Goal: Task Accomplishment & Management: Manage account settings

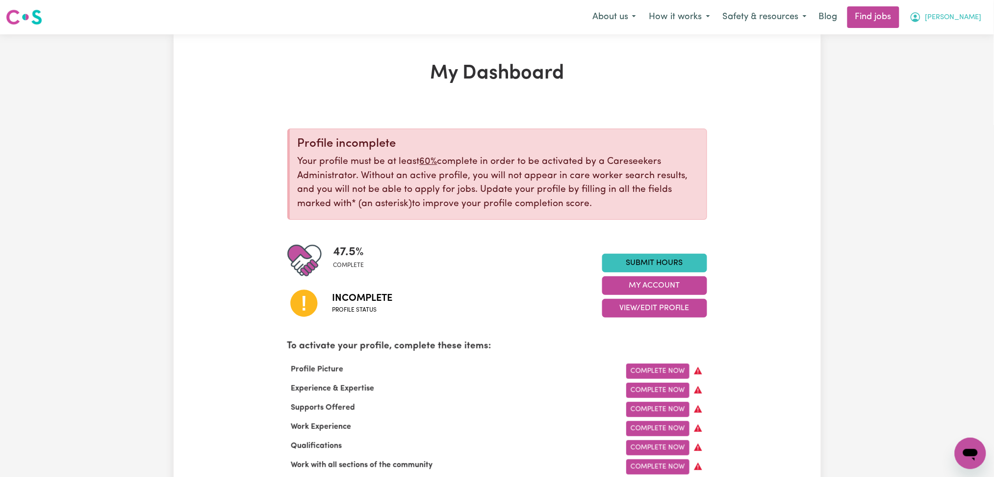
click at [970, 15] on span "[PERSON_NAME]" at bounding box center [953, 17] width 56 height 11
click at [947, 75] on link "Logout" at bounding box center [948, 75] width 77 height 19
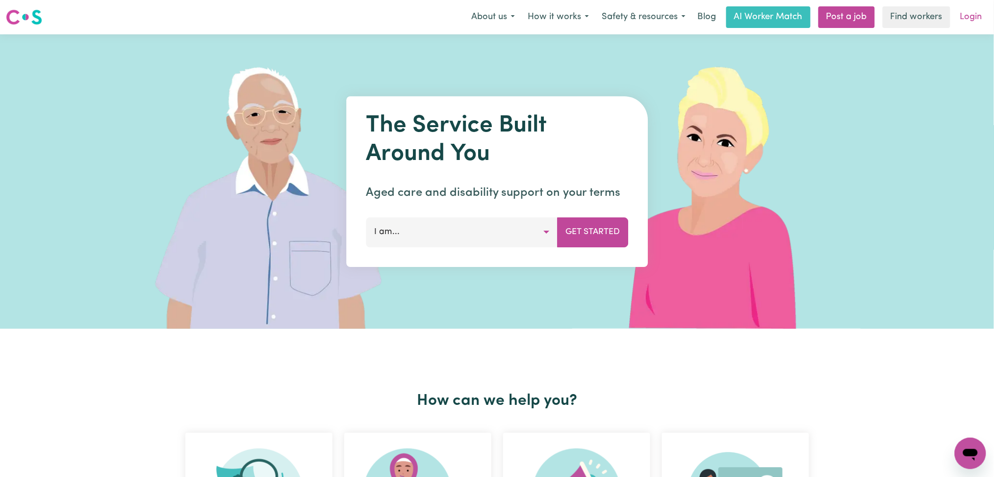
click at [977, 21] on link "Login" at bounding box center [971, 17] width 34 height 22
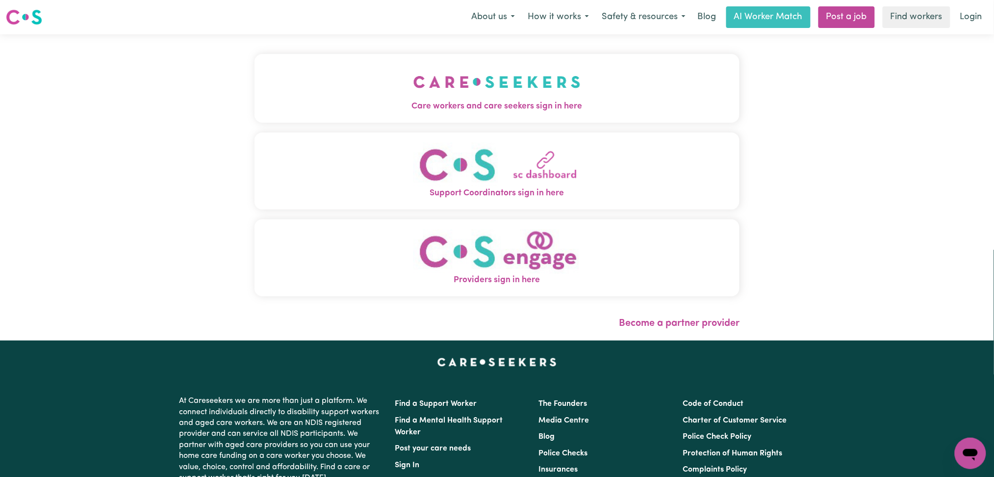
click at [286, 57] on button "Care workers and care seekers sign in here" at bounding box center [496, 88] width 485 height 69
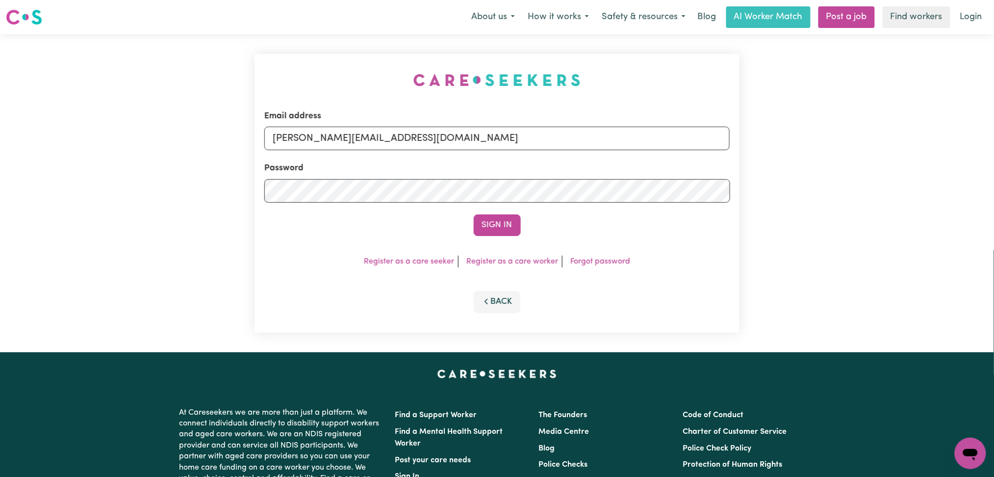
click at [375, 164] on div "Password" at bounding box center [497, 182] width 466 height 41
click at [350, 136] on input "[PERSON_NAME][EMAIL_ADDRESS][DOMAIN_NAME]" at bounding box center [497, 138] width 466 height 24
drag, startPoint x: 324, startPoint y: 135, endPoint x: 529, endPoint y: 142, distance: 205.5
click at [529, 141] on input "Superuser~[EMAIL_ADDRESS][DOMAIN_NAME]" at bounding box center [497, 138] width 466 height 24
type input "[EMAIL_ADDRESS][DOMAIN_NAME]"
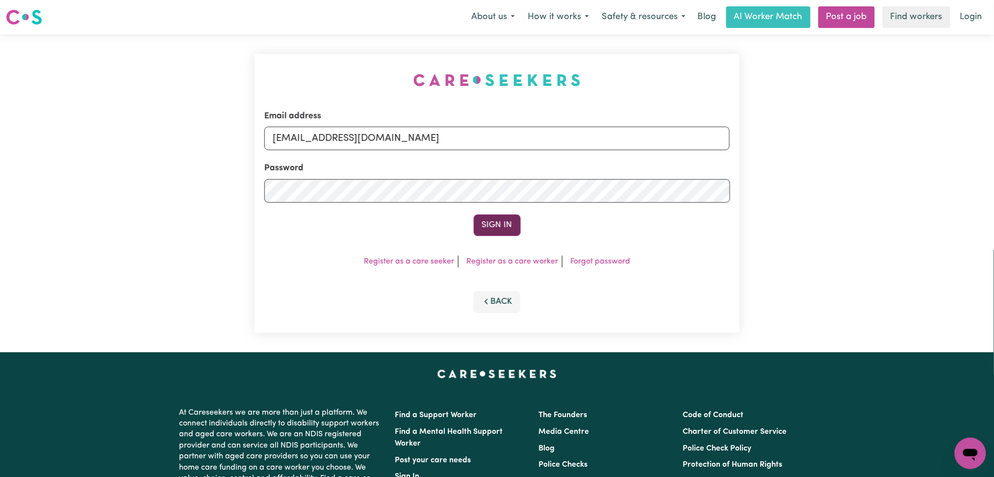
click at [498, 226] on button "Sign In" at bounding box center [497, 225] width 47 height 22
